Goal: Complete application form

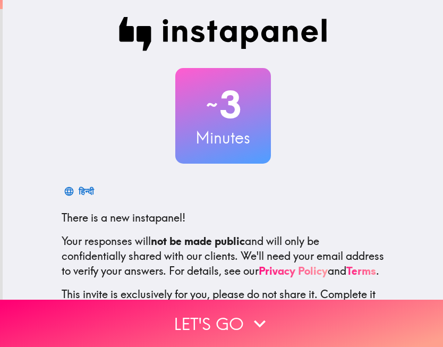
scroll to position [87, 0]
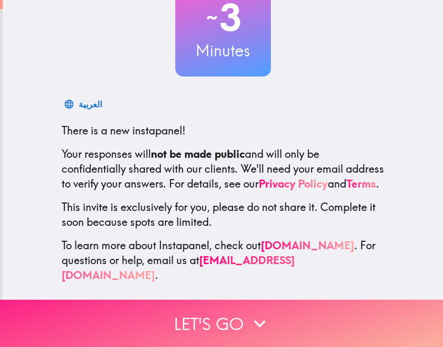
click at [247, 319] on button "Let's go" at bounding box center [221, 323] width 443 height 47
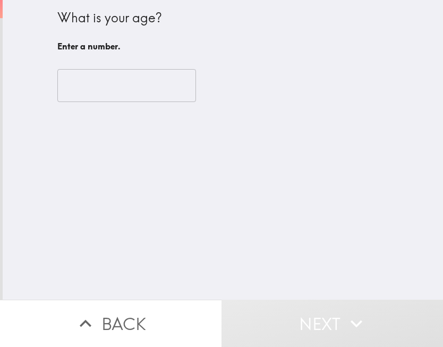
click at [141, 86] on input "number" at bounding box center [126, 85] width 139 height 33
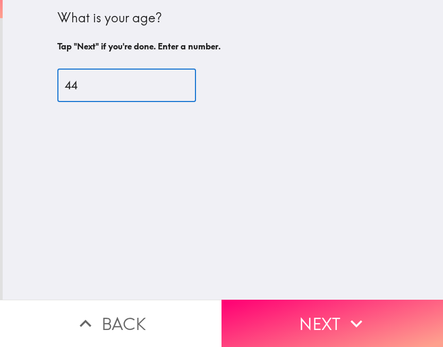
type input "44"
click at [311, 312] on button "Next" at bounding box center [331, 323] width 221 height 47
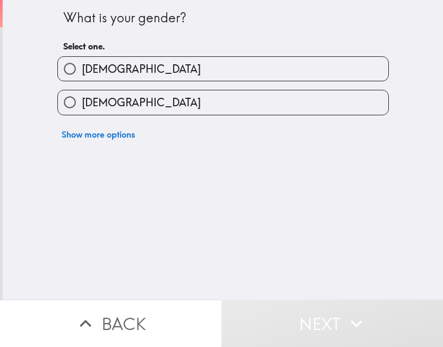
click at [96, 70] on span "[DEMOGRAPHIC_DATA]" at bounding box center [141, 69] width 119 height 15
click at [82, 70] on input "[DEMOGRAPHIC_DATA]" at bounding box center [70, 69] width 24 height 24
radio input "true"
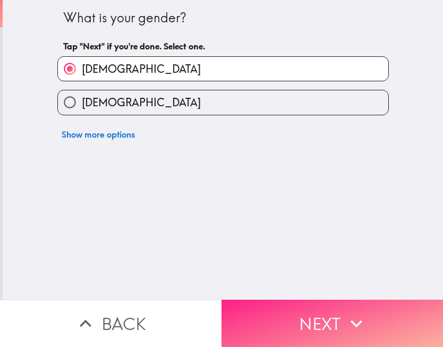
click at [291, 321] on button "Next" at bounding box center [331, 323] width 221 height 47
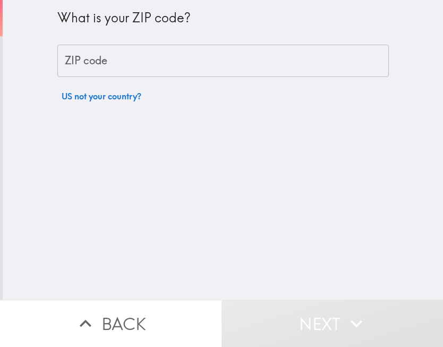
click at [117, 68] on input "ZIP code" at bounding box center [222, 61] width 331 height 33
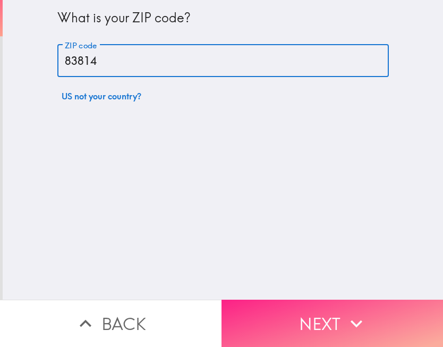
type input "83814"
click at [296, 312] on button "Next" at bounding box center [331, 323] width 221 height 47
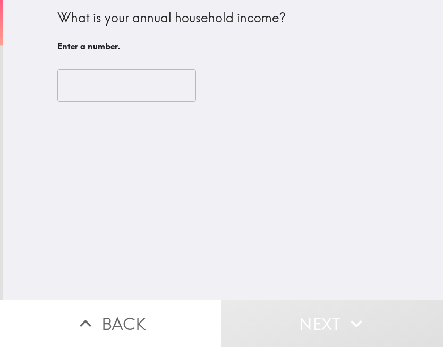
click at [122, 79] on input "number" at bounding box center [126, 85] width 139 height 33
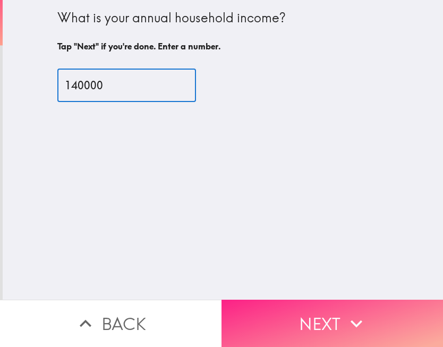
type input "140000"
click at [331, 315] on button "Next" at bounding box center [331, 323] width 221 height 47
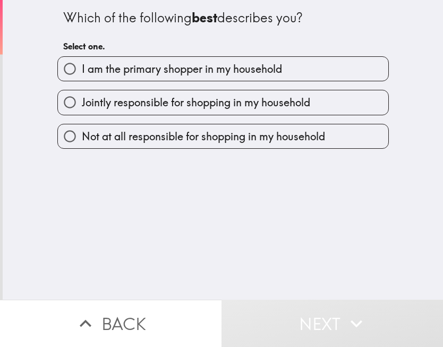
click at [162, 73] on span "I am the primary shopper in my household" at bounding box center [182, 69] width 200 height 15
click at [82, 73] on input "I am the primary shopper in my household" at bounding box center [70, 69] width 24 height 24
radio input "true"
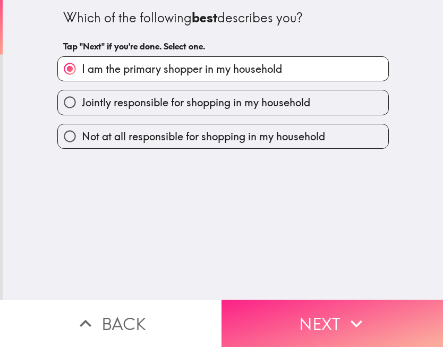
click at [334, 318] on button "Next" at bounding box center [331, 323] width 221 height 47
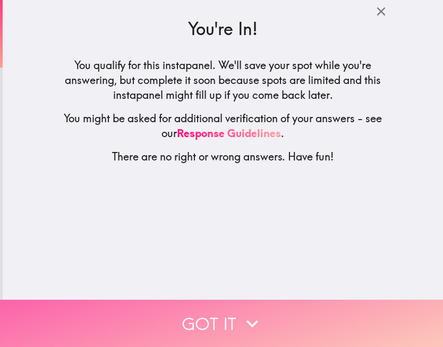
click at [289, 317] on button "Got it" at bounding box center [221, 323] width 443 height 47
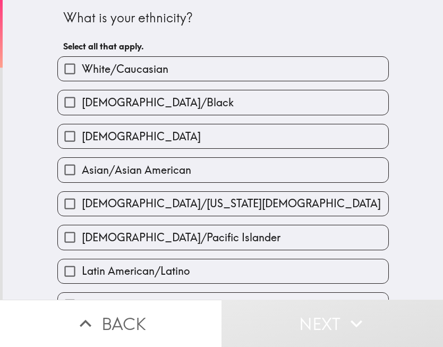
click at [101, 73] on span "White/Caucasian" at bounding box center [125, 69] width 87 height 15
click at [82, 73] on input "White/Caucasian" at bounding box center [70, 69] width 24 height 24
checkbox input "true"
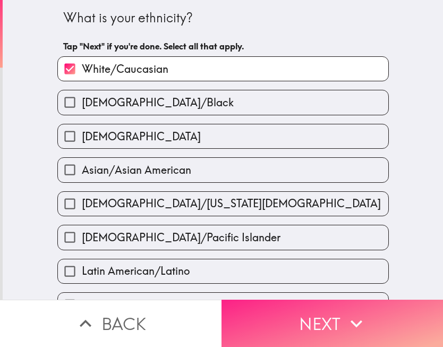
click at [300, 314] on button "Next" at bounding box center [331, 323] width 221 height 47
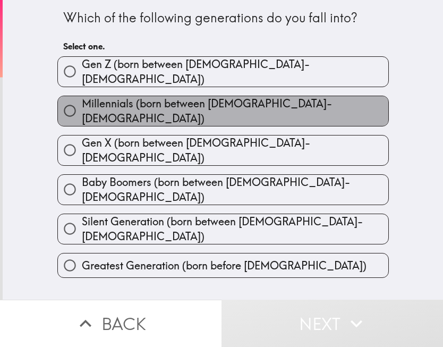
click at [209, 106] on span "Millennials (born between [DEMOGRAPHIC_DATA]-[DEMOGRAPHIC_DATA])" at bounding box center [235, 111] width 306 height 30
click at [82, 106] on input "Millennials (born between [DEMOGRAPHIC_DATA]-[DEMOGRAPHIC_DATA])" at bounding box center [70, 111] width 24 height 24
radio input "true"
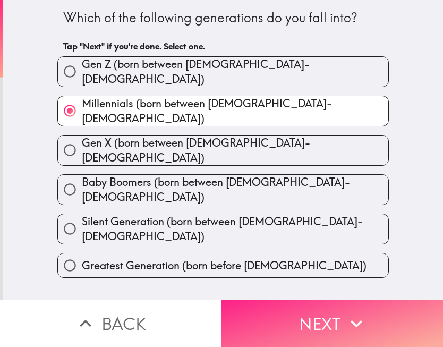
click at [322, 321] on button "Next" at bounding box center [331, 323] width 221 height 47
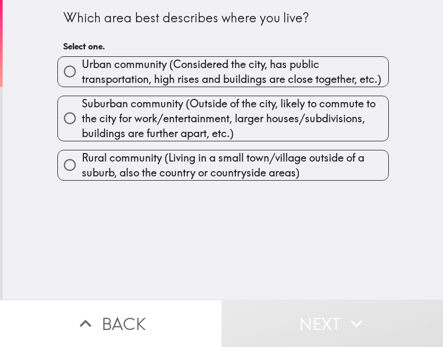
click at [144, 74] on span "Urban community (Considered the city, has public transportation, high rises and…" at bounding box center [235, 72] width 306 height 30
click at [82, 74] on input "Urban community (Considered the city, has public transportation, high rises and…" at bounding box center [70, 71] width 24 height 24
radio input "true"
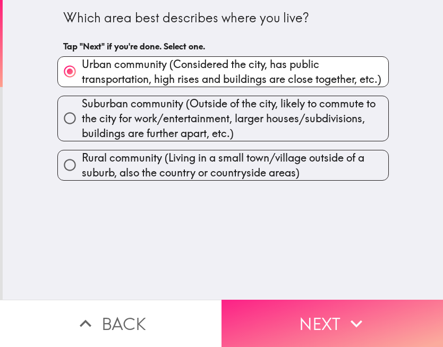
click at [335, 326] on button "Next" at bounding box center [331, 323] width 221 height 47
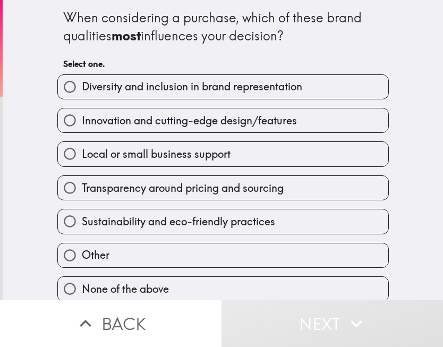
click at [157, 91] on span "Diversity and inclusion in brand representation" at bounding box center [192, 86] width 220 height 15
click at [82, 91] on input "Diversity and inclusion in brand representation" at bounding box center [70, 87] width 24 height 24
radio input "true"
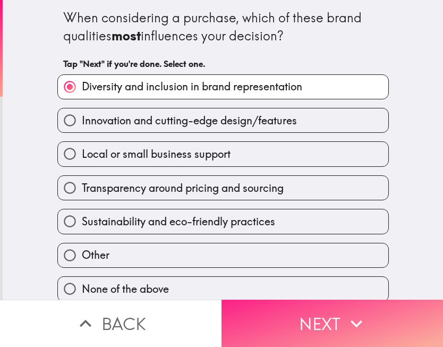
click at [305, 320] on button "Next" at bounding box center [331, 323] width 221 height 47
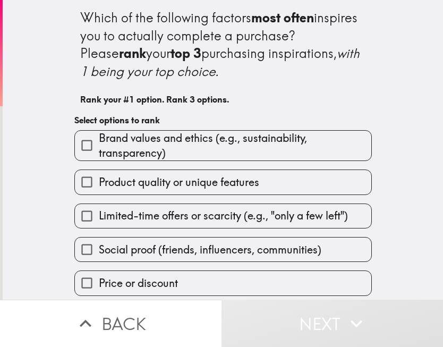
click at [144, 145] on span "Brand values and ethics (e.g., sustainability, transparency)" at bounding box center [235, 146] width 272 height 30
click at [99, 145] on input "Brand values and ethics (e.g., sustainability, transparency)" at bounding box center [87, 145] width 24 height 24
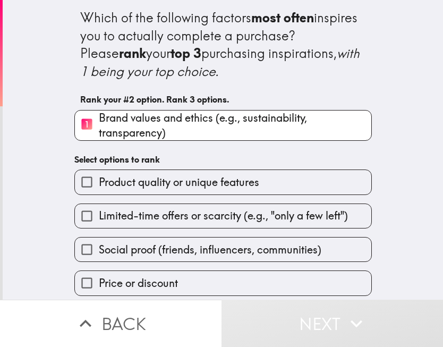
click at [136, 181] on span "Product quality or unique features" at bounding box center [179, 182] width 160 height 15
click at [99, 181] on input "Product quality or unique features" at bounding box center [87, 182] width 24 height 24
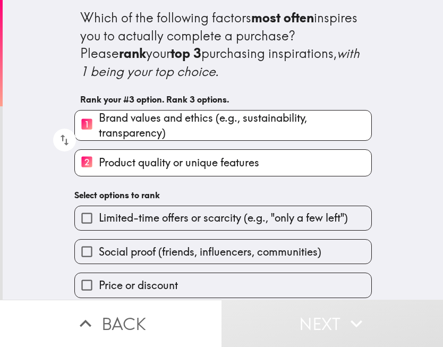
click at [125, 253] on span "Social proof (friends, influencers, communities)" at bounding box center [210, 251] width 223 height 15
click at [99, 253] on input "Social proof (friends, influencers, communities)" at bounding box center [87, 252] width 24 height 24
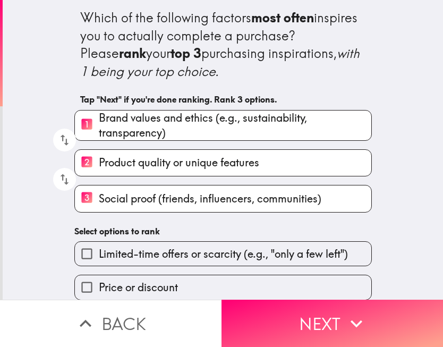
click at [141, 130] on div "1 Brand values and ethics (e.g., sustainability, transparency) 2 Product qualit…" at bounding box center [219, 156] width 306 height 111
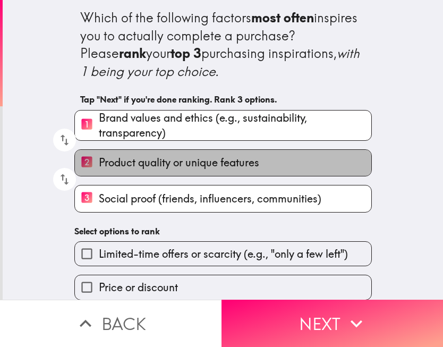
click at [133, 163] on span "Product quality or unique features" at bounding box center [179, 162] width 160 height 15
click at [99, 163] on input "2 Product quality or unique features" at bounding box center [87, 163] width 24 height 26
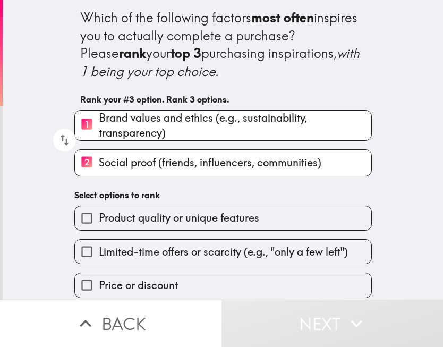
click at [126, 132] on span "Brand values and ethics (e.g., sustainability, transparency)" at bounding box center [235, 125] width 272 height 30
click at [99, 132] on input "1 Brand values and ethics (e.g., sustainability, transparency)" at bounding box center [87, 125] width 24 height 26
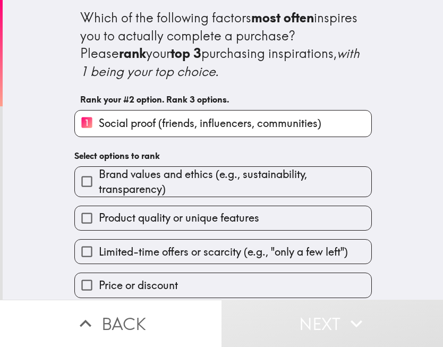
click at [147, 213] on span "Product quality or unique features" at bounding box center [179, 217] width 160 height 15
click at [99, 213] on input "Product quality or unique features" at bounding box center [87, 218] width 24 height 24
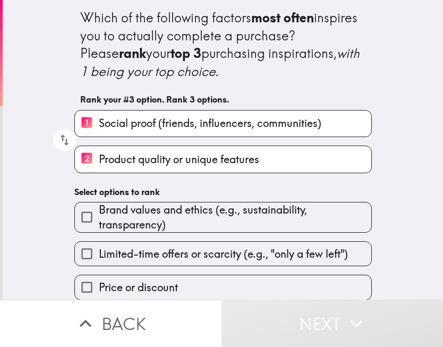
drag, startPoint x: 119, startPoint y: 213, endPoint x: 142, endPoint y: 220, distance: 24.5
click at [119, 213] on span "Brand values and ethics (e.g., sustainability, transparency)" at bounding box center [235, 217] width 272 height 30
click at [99, 213] on input "Brand values and ethics (e.g., sustainability, transparency)" at bounding box center [87, 217] width 24 height 24
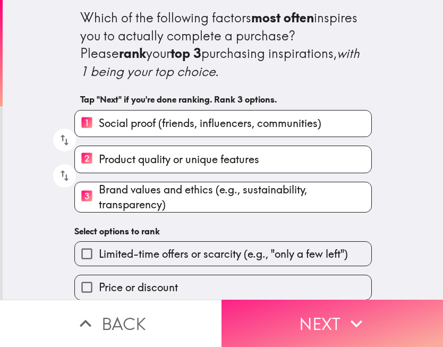
click at [353, 323] on icon "button" at bounding box center [357, 323] width 12 height 7
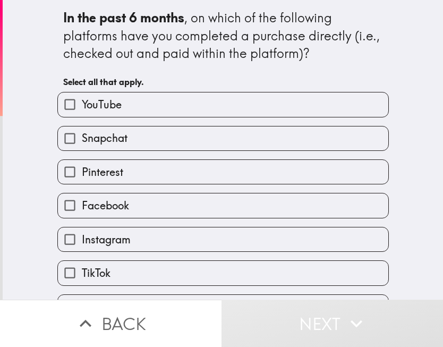
click at [139, 146] on label "Snapchat" at bounding box center [223, 138] width 330 height 24
click at [82, 146] on input "Snapchat" at bounding box center [70, 138] width 24 height 24
checkbox input "true"
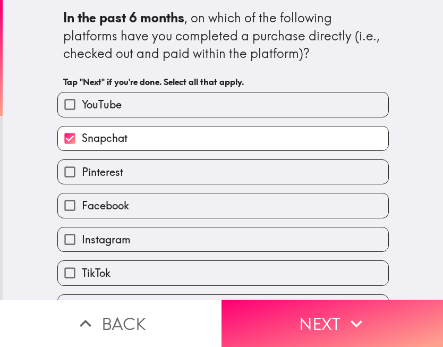
click at [136, 109] on label "YouTube" at bounding box center [223, 104] width 330 height 24
click at [82, 109] on input "YouTube" at bounding box center [70, 104] width 24 height 24
checkbox input "true"
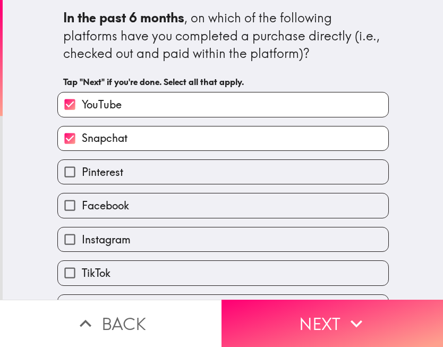
click at [122, 204] on span "Facebook" at bounding box center [105, 205] width 47 height 15
click at [82, 204] on input "Facebook" at bounding box center [70, 205] width 24 height 24
checkbox input "true"
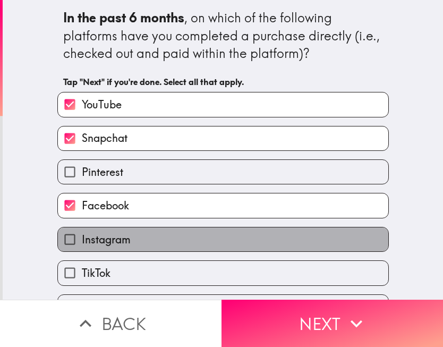
click at [121, 235] on span "Instagram" at bounding box center [106, 239] width 49 height 15
click at [82, 235] on input "Instagram" at bounding box center [70, 239] width 24 height 24
checkbox input "true"
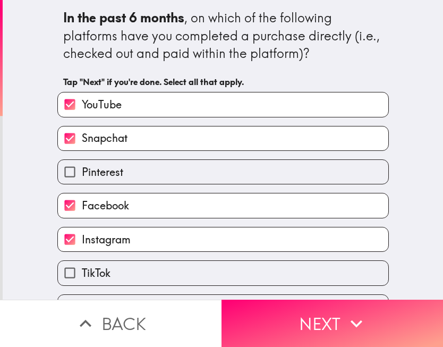
drag, startPoint x: 126, startPoint y: 266, endPoint x: 138, endPoint y: 270, distance: 11.8
click at [126, 267] on label "TikTok" at bounding box center [223, 273] width 330 height 24
click at [82, 267] on input "TikTok" at bounding box center [70, 273] width 24 height 24
checkbox input "true"
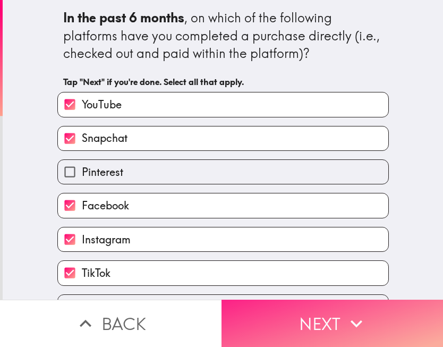
click at [316, 318] on button "Next" at bounding box center [331, 323] width 221 height 47
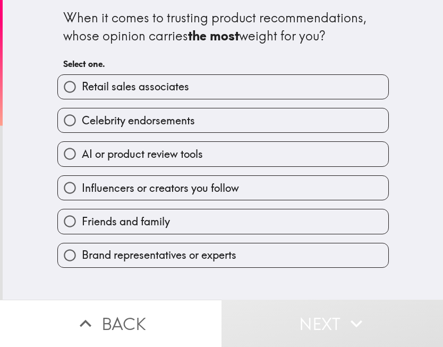
click at [157, 119] on span "Celebrity endorsements" at bounding box center [138, 120] width 113 height 15
click at [82, 119] on input "Celebrity endorsements" at bounding box center [70, 120] width 24 height 24
radio input "true"
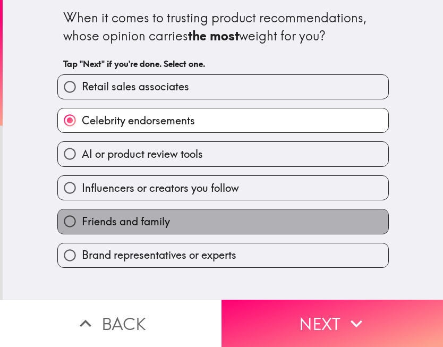
click at [175, 224] on label "Friends and family" at bounding box center [223, 221] width 330 height 24
click at [82, 224] on input "Friends and family" at bounding box center [70, 221] width 24 height 24
radio input "true"
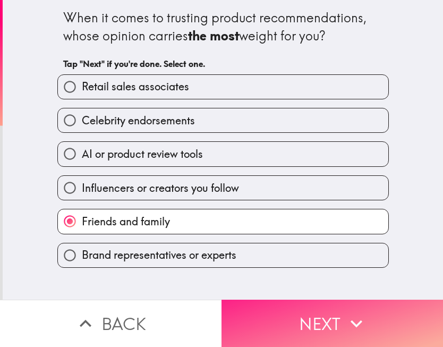
click at [318, 324] on button "Next" at bounding box center [331, 323] width 221 height 47
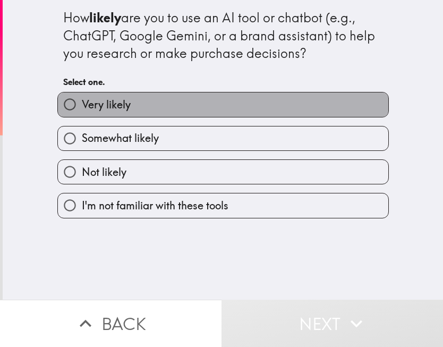
click at [128, 98] on span "Very likely" at bounding box center [106, 104] width 49 height 15
click at [82, 98] on input "Very likely" at bounding box center [70, 104] width 24 height 24
radio input "true"
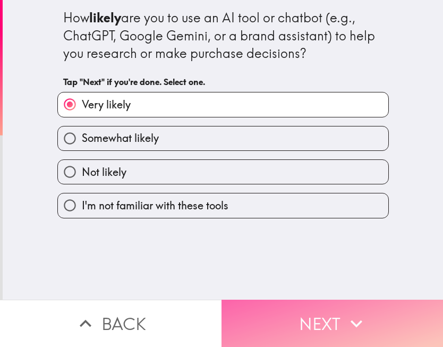
click at [300, 315] on button "Next" at bounding box center [331, 323] width 221 height 47
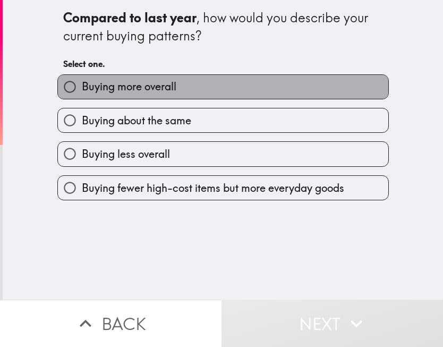
click at [142, 88] on span "Buying more overall" at bounding box center [129, 86] width 95 height 15
click at [82, 88] on input "Buying more overall" at bounding box center [70, 87] width 24 height 24
radio input "true"
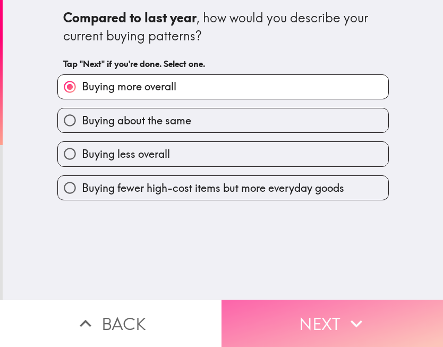
click at [284, 325] on button "Next" at bounding box center [331, 323] width 221 height 47
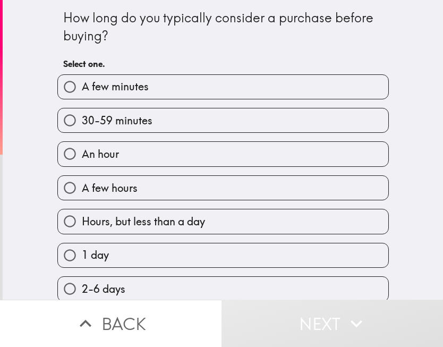
click at [123, 152] on label "An hour" at bounding box center [223, 154] width 330 height 24
click at [82, 152] on input "An hour" at bounding box center [70, 154] width 24 height 24
radio input "true"
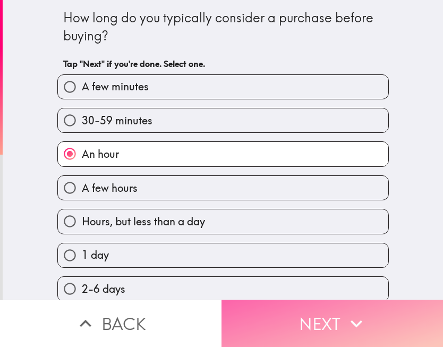
click at [291, 326] on button "Next" at bounding box center [331, 323] width 221 height 47
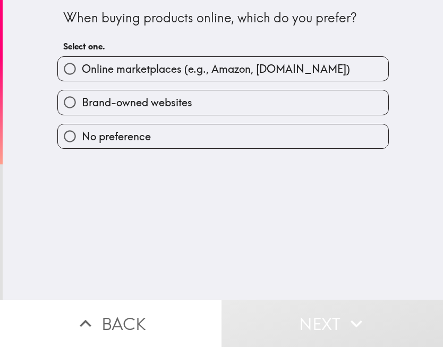
click at [189, 78] on label "Online marketplaces (e.g., Amazon, [DOMAIN_NAME])" at bounding box center [223, 69] width 330 height 24
click at [82, 78] on input "Online marketplaces (e.g., Amazon, [DOMAIN_NAME])" at bounding box center [70, 69] width 24 height 24
radio input "true"
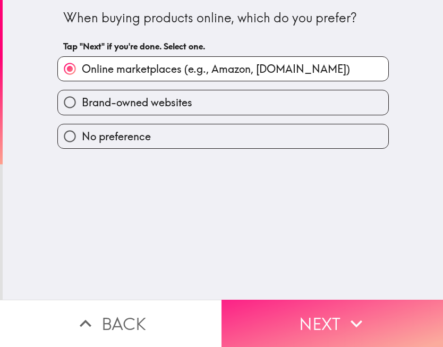
click at [315, 310] on button "Next" at bounding box center [331, 323] width 221 height 47
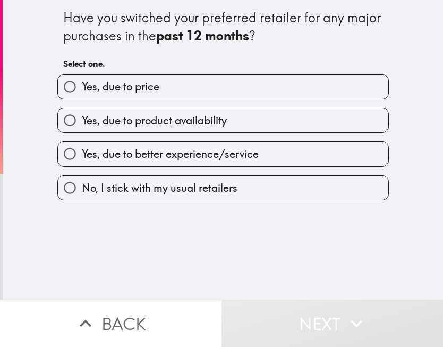
click at [194, 89] on label "Yes, due to price" at bounding box center [223, 87] width 330 height 24
click at [82, 89] on input "Yes, due to price" at bounding box center [70, 87] width 24 height 24
radio input "true"
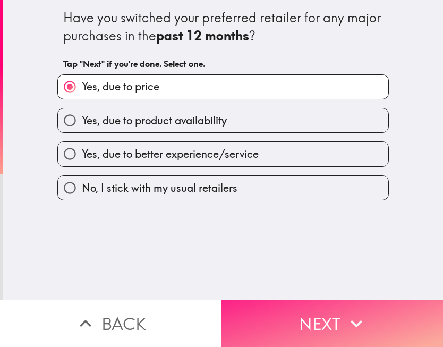
click at [327, 314] on button "Next" at bounding box center [331, 323] width 221 height 47
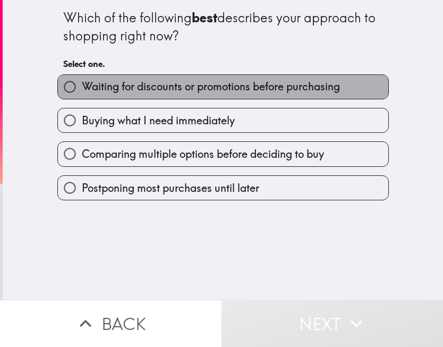
click at [190, 93] on span "Waiting for discounts or promotions before purchasing" at bounding box center [211, 86] width 258 height 15
click at [82, 93] on input "Waiting for discounts or promotions before purchasing" at bounding box center [70, 87] width 24 height 24
radio input "true"
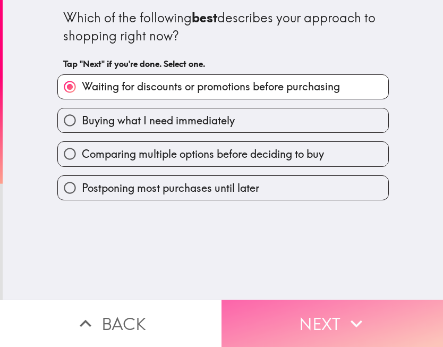
drag, startPoint x: 293, startPoint y: 314, endPoint x: 281, endPoint y: 311, distance: 12.0
click at [293, 314] on button "Next" at bounding box center [331, 323] width 221 height 47
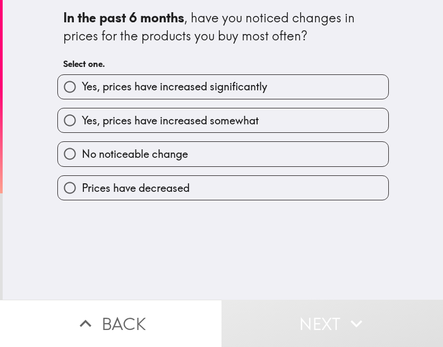
click at [151, 118] on span "Yes, prices have increased somewhat" at bounding box center [170, 120] width 177 height 15
click at [82, 118] on input "Yes, prices have increased somewhat" at bounding box center [70, 120] width 24 height 24
radio input "true"
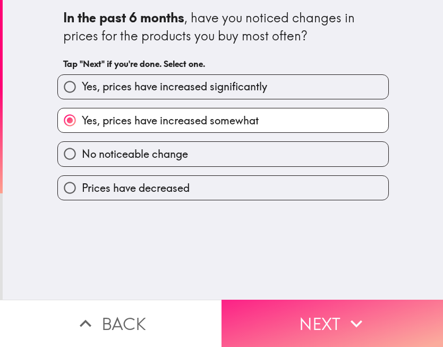
click at [312, 318] on button "Next" at bounding box center [331, 323] width 221 height 47
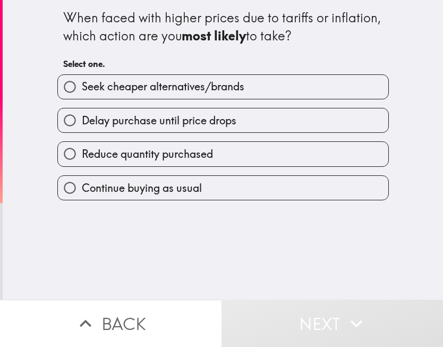
click at [200, 114] on span "Delay purchase until price drops" at bounding box center [159, 120] width 155 height 15
click at [82, 114] on input "Delay purchase until price drops" at bounding box center [70, 120] width 24 height 24
radio input "true"
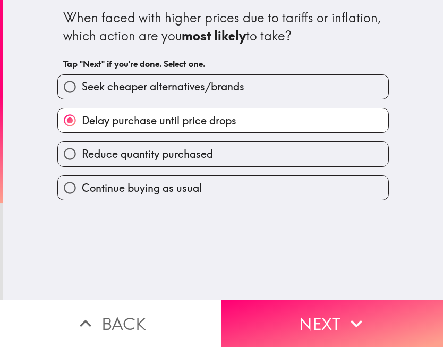
click at [200, 187] on span "Continue buying as usual" at bounding box center [142, 188] width 120 height 15
click at [82, 187] on input "Continue buying as usual" at bounding box center [70, 188] width 24 height 24
radio input "true"
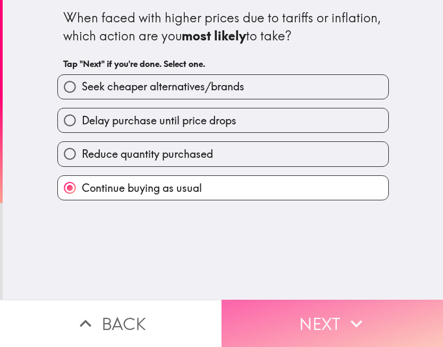
click at [294, 324] on button "Next" at bounding box center [331, 323] width 221 height 47
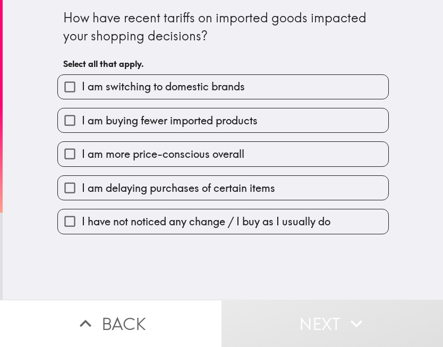
click at [164, 122] on span "I am buying fewer imported products" at bounding box center [170, 120] width 176 height 15
click at [82, 122] on input "I am buying fewer imported products" at bounding box center [70, 120] width 24 height 24
checkbox input "true"
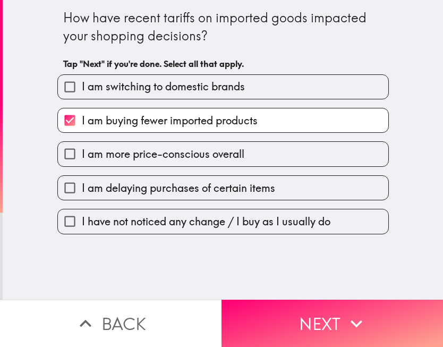
click at [159, 90] on span "I am switching to domestic brands" at bounding box center [163, 86] width 163 height 15
click at [82, 90] on input "I am switching to domestic brands" at bounding box center [70, 87] width 24 height 24
checkbox input "true"
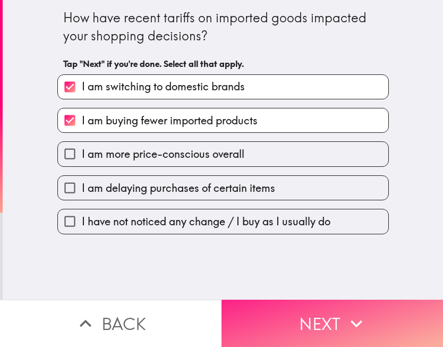
click at [290, 317] on button "Next" at bounding box center [331, 323] width 221 height 47
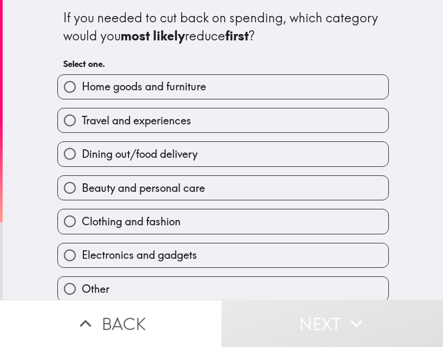
click at [179, 96] on label "Home goods and furniture" at bounding box center [223, 87] width 330 height 24
click at [82, 96] on input "Home goods and furniture" at bounding box center [70, 87] width 24 height 24
radio input "true"
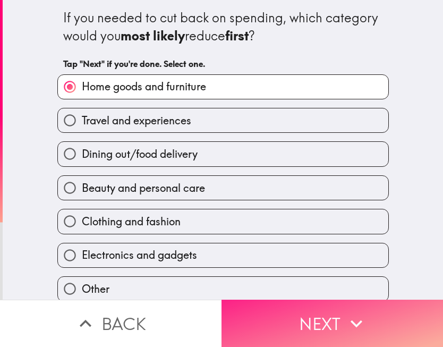
click at [285, 326] on button "Next" at bounding box center [331, 323] width 221 height 47
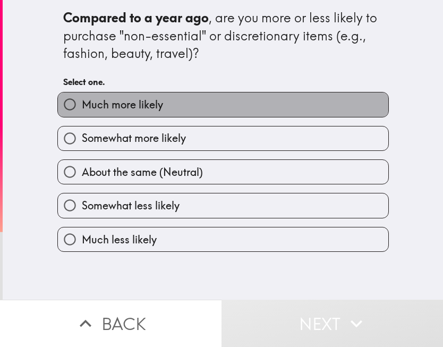
click at [121, 106] on span "Much more likely" at bounding box center [122, 104] width 81 height 15
click at [82, 106] on input "Much more likely" at bounding box center [70, 104] width 24 height 24
radio input "true"
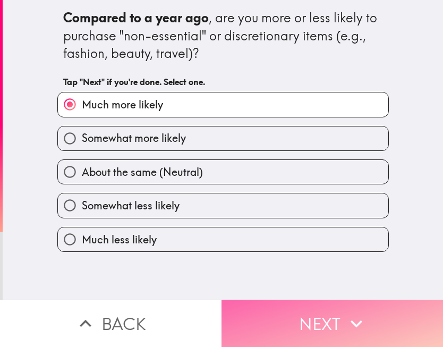
click at [320, 318] on button "Next" at bounding box center [331, 323] width 221 height 47
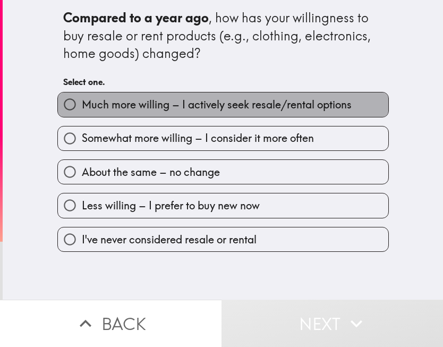
click at [143, 109] on span "Much more willing – I actively seek resale/rental options" at bounding box center [217, 104] width 270 height 15
click at [82, 109] on input "Much more willing – I actively seek resale/rental options" at bounding box center [70, 104] width 24 height 24
radio input "true"
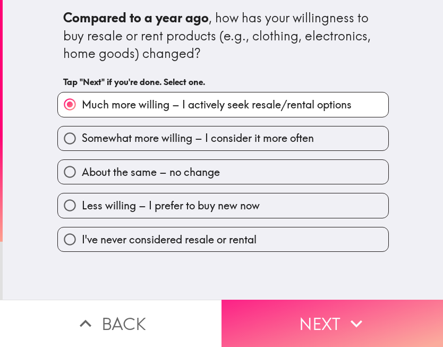
click at [312, 323] on button "Next" at bounding box center [331, 323] width 221 height 47
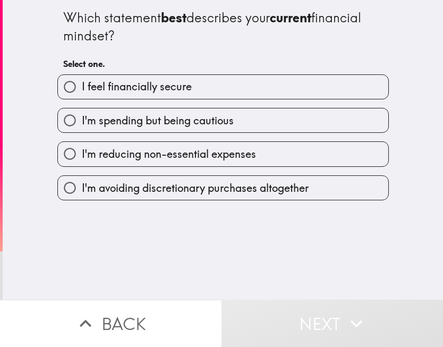
click at [186, 87] on span "I feel financially secure" at bounding box center [137, 86] width 110 height 15
click at [82, 87] on input "I feel financially secure" at bounding box center [70, 87] width 24 height 24
radio input "true"
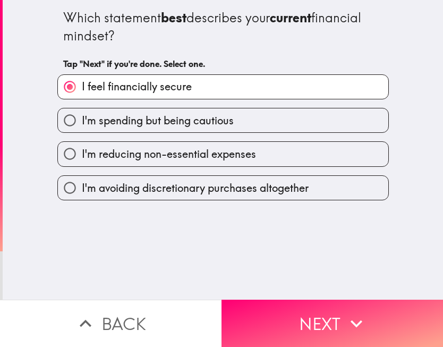
click at [181, 88] on span "I feel financially secure" at bounding box center [137, 86] width 110 height 15
click at [82, 88] on input "I feel financially secure" at bounding box center [70, 87] width 24 height 24
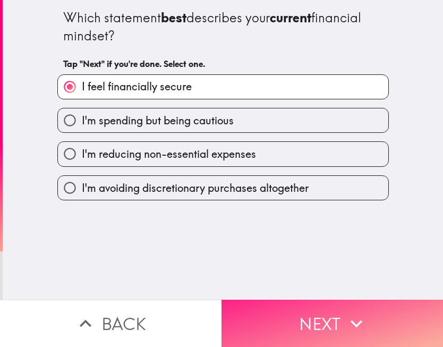
click at [342, 322] on button "Next" at bounding box center [331, 323] width 221 height 47
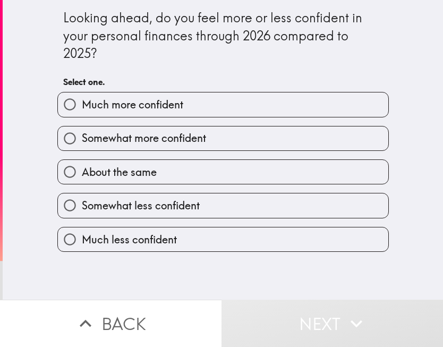
click at [170, 104] on span "Much more confident" at bounding box center [132, 104] width 101 height 15
click at [82, 104] on input "Much more confident" at bounding box center [70, 104] width 24 height 24
radio input "true"
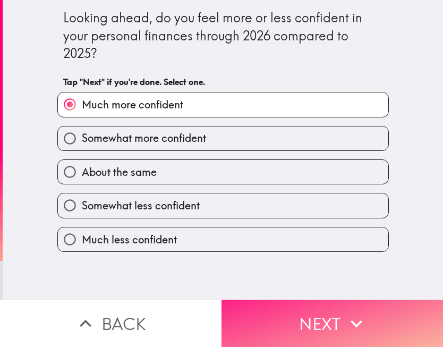
click at [306, 319] on button "Next" at bounding box center [331, 323] width 221 height 47
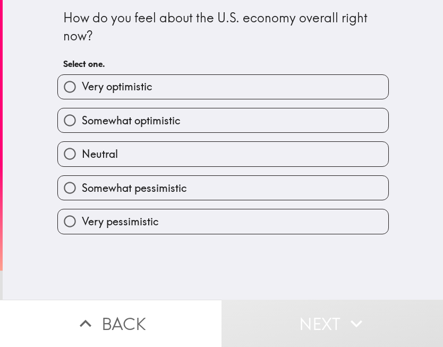
click at [148, 233] on label "Very pessimistic" at bounding box center [223, 221] width 330 height 24
click at [82, 233] on input "Very pessimistic" at bounding box center [70, 221] width 24 height 24
radio input "true"
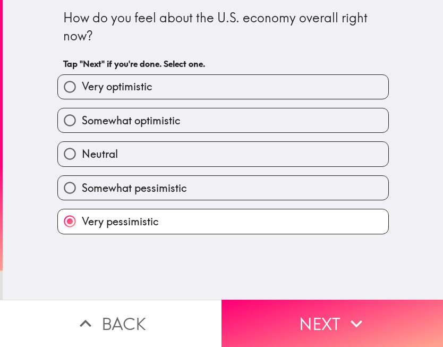
click at [152, 92] on span "Very optimistic" at bounding box center [117, 86] width 71 height 15
click at [82, 92] on input "Very optimistic" at bounding box center [70, 87] width 24 height 24
radio input "true"
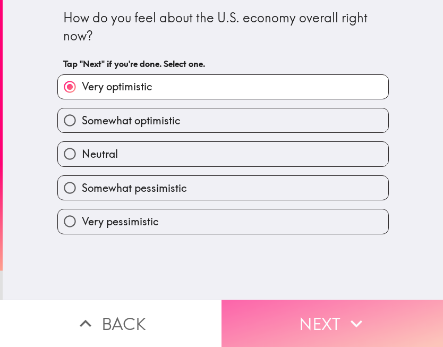
click at [297, 330] on button "Next" at bounding box center [331, 323] width 221 height 47
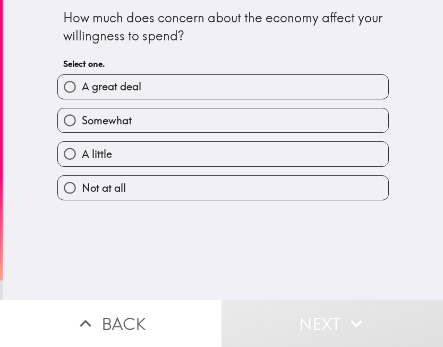
click at [169, 90] on label "A great deal" at bounding box center [223, 87] width 330 height 24
click at [82, 90] on input "A great deal" at bounding box center [70, 87] width 24 height 24
radio input "true"
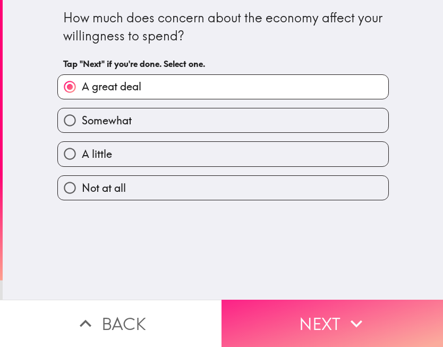
click at [330, 311] on button "Next" at bounding box center [331, 323] width 221 height 47
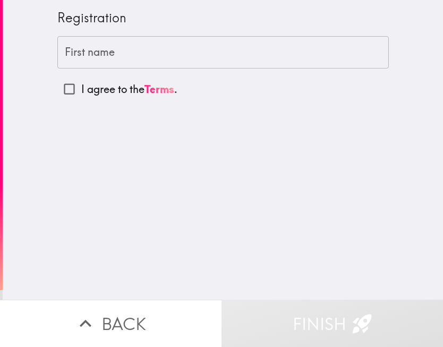
click at [114, 46] on input "First name" at bounding box center [222, 52] width 331 height 33
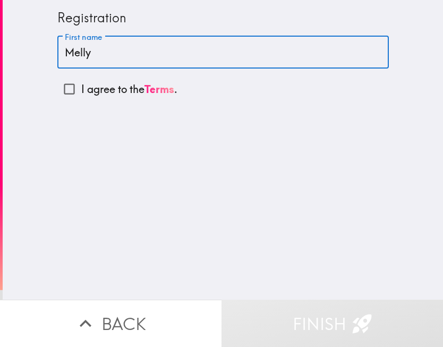
type input "Melly"
click at [68, 90] on input "I agree to the Terms ." at bounding box center [69, 89] width 24 height 24
checkbox input "true"
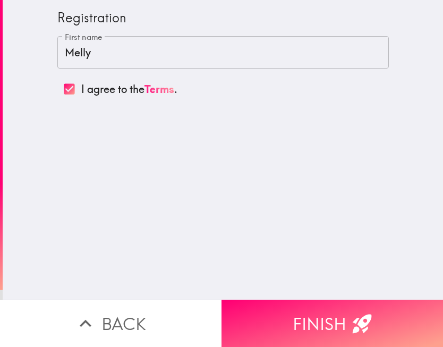
click at [320, 313] on button "Finish" at bounding box center [331, 323] width 221 height 47
